Goal: Transaction & Acquisition: Purchase product/service

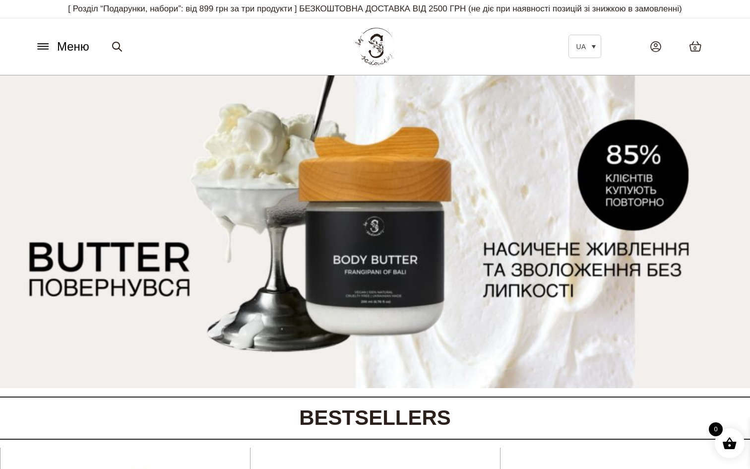
click at [46, 51] on icon at bounding box center [43, 46] width 16 height 10
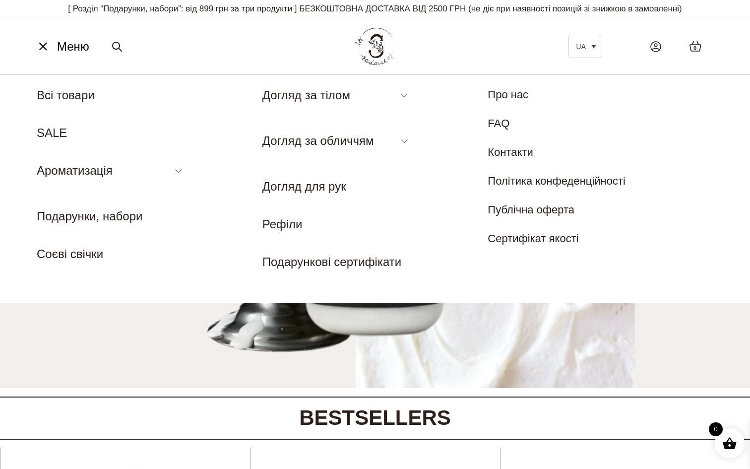
click at [518, 428] on h2 "BESTSELLERS" at bounding box center [375, 417] width 750 height 25
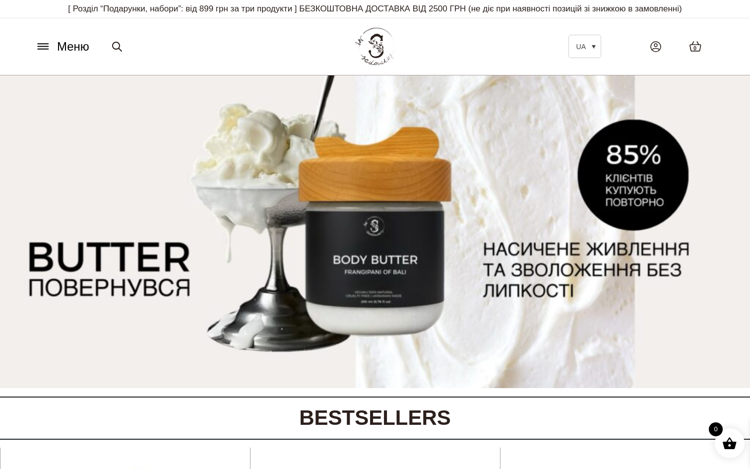
click at [62, 50] on span "Меню" at bounding box center [73, 47] width 32 height 18
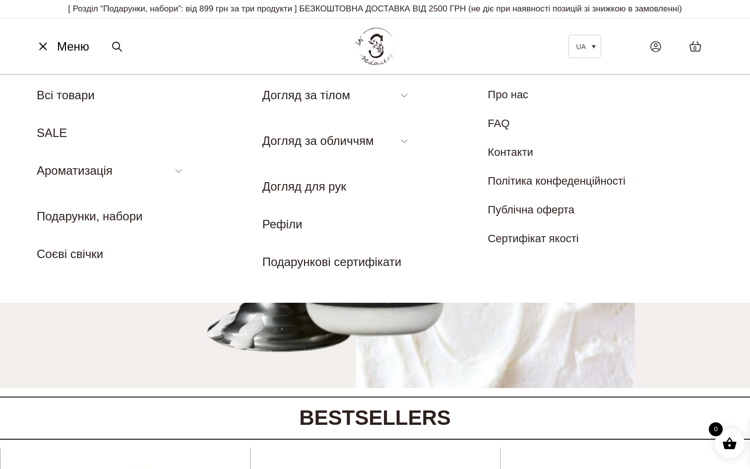
click at [42, 48] on icon at bounding box center [43, 46] width 7 height 7
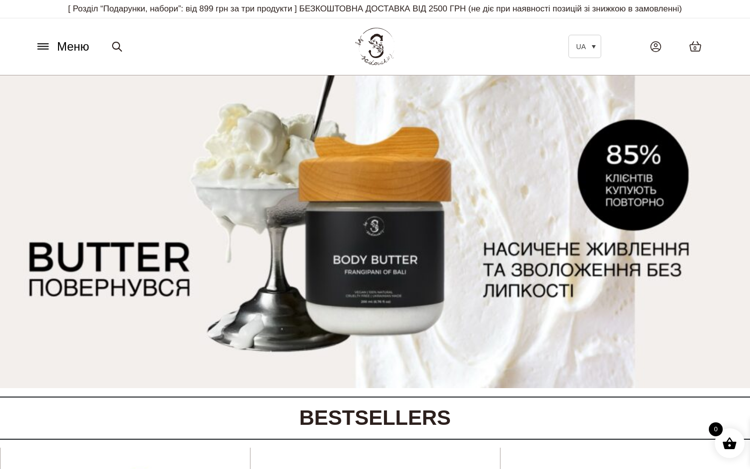
click at [80, 49] on span "Меню" at bounding box center [73, 47] width 32 height 18
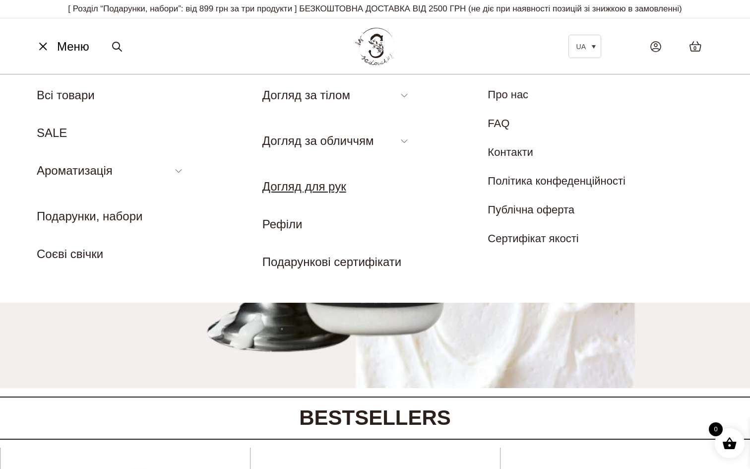
click at [307, 185] on link "Догляд для рук" at bounding box center [304, 186] width 84 height 13
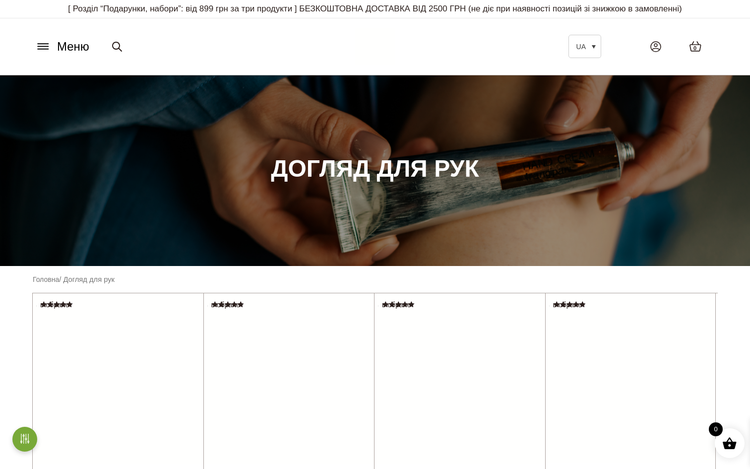
click at [50, 54] on button "Меню" at bounding box center [62, 46] width 60 height 19
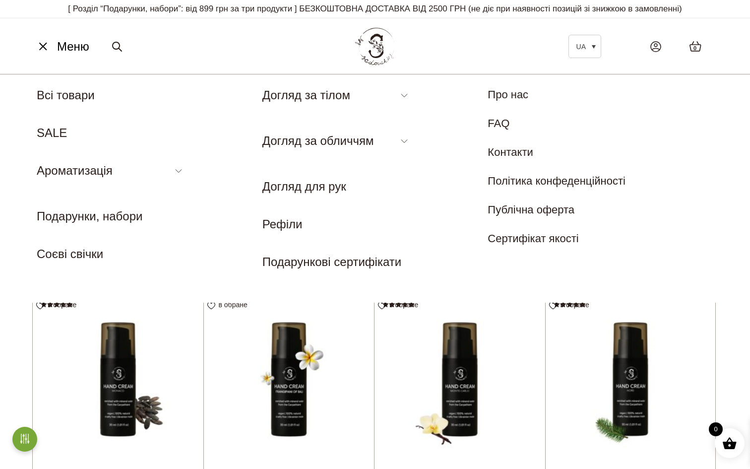
click at [277, 387] on img at bounding box center [289, 378] width 171 height 171
